Goal: Task Accomplishment & Management: Use online tool/utility

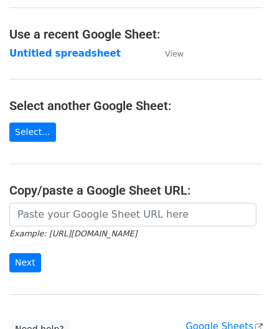
scroll to position [62, 0]
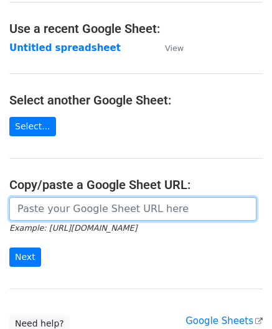
click at [57, 211] on input "url" at bounding box center [132, 209] width 247 height 24
paste input "https://docs.google.com/spreadsheets/d/1jIi8JbCorhQGE0QeRaxjpCthN7Dwcr_OoFuC896…"
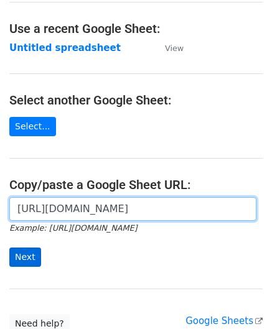
type input "https://docs.google.com/spreadsheets/d/1jIi8JbCorhQGE0QeRaxjpCthN7Dwcr_OoFuC896…"
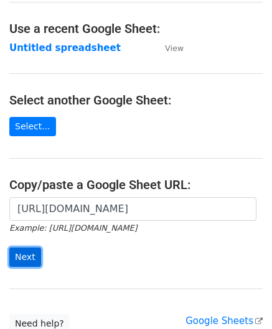
click at [24, 262] on input "Next" at bounding box center [25, 257] width 32 height 19
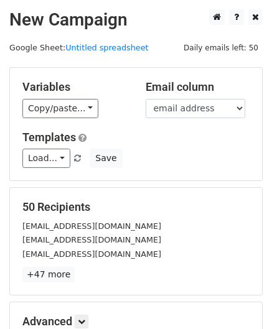
scroll to position [152, 0]
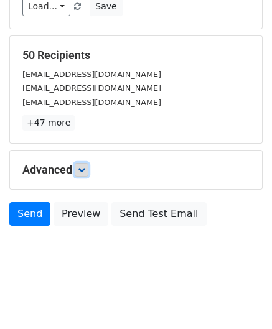
click at [85, 166] on icon at bounding box center [81, 169] width 7 height 7
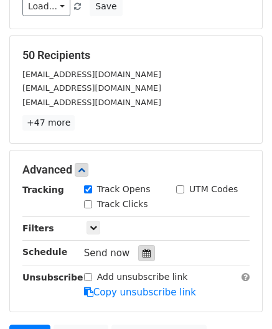
click at [142, 251] on icon at bounding box center [146, 253] width 8 height 9
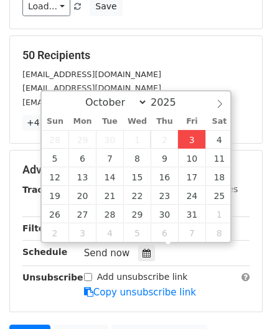
type input "[DATE] 12:00"
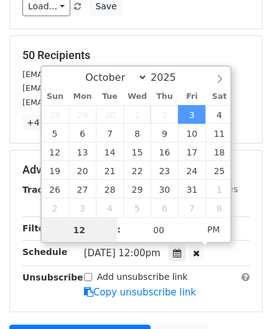
paste input "0"
type input "10"
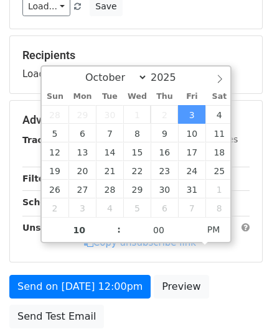
type input "[DATE] 22:00"
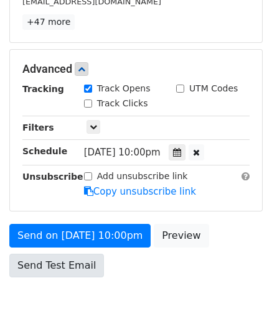
scroll to position [302, 0]
